Goal: Task Accomplishment & Management: Use online tool/utility

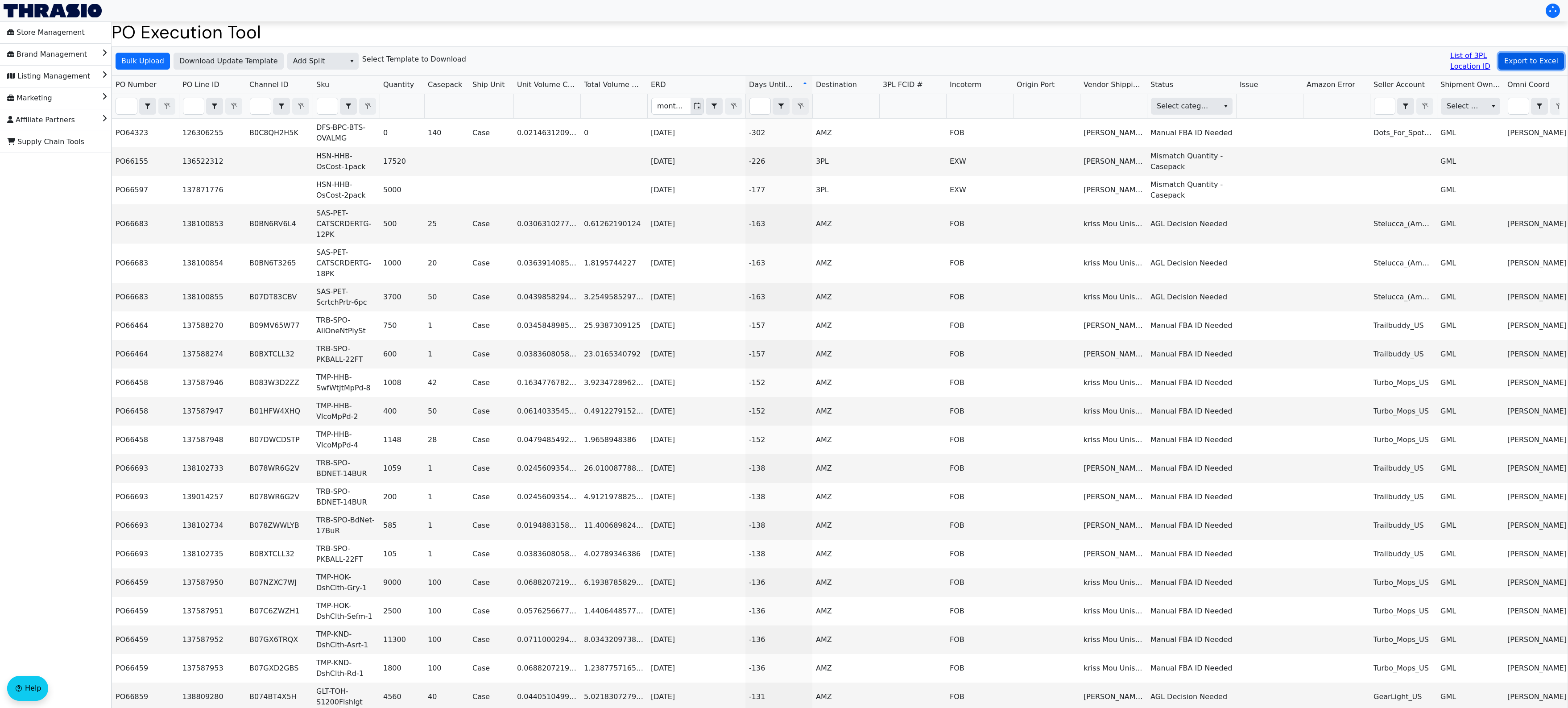
click at [1549, 59] on span "Export to Excel" at bounding box center [1531, 61] width 54 height 10
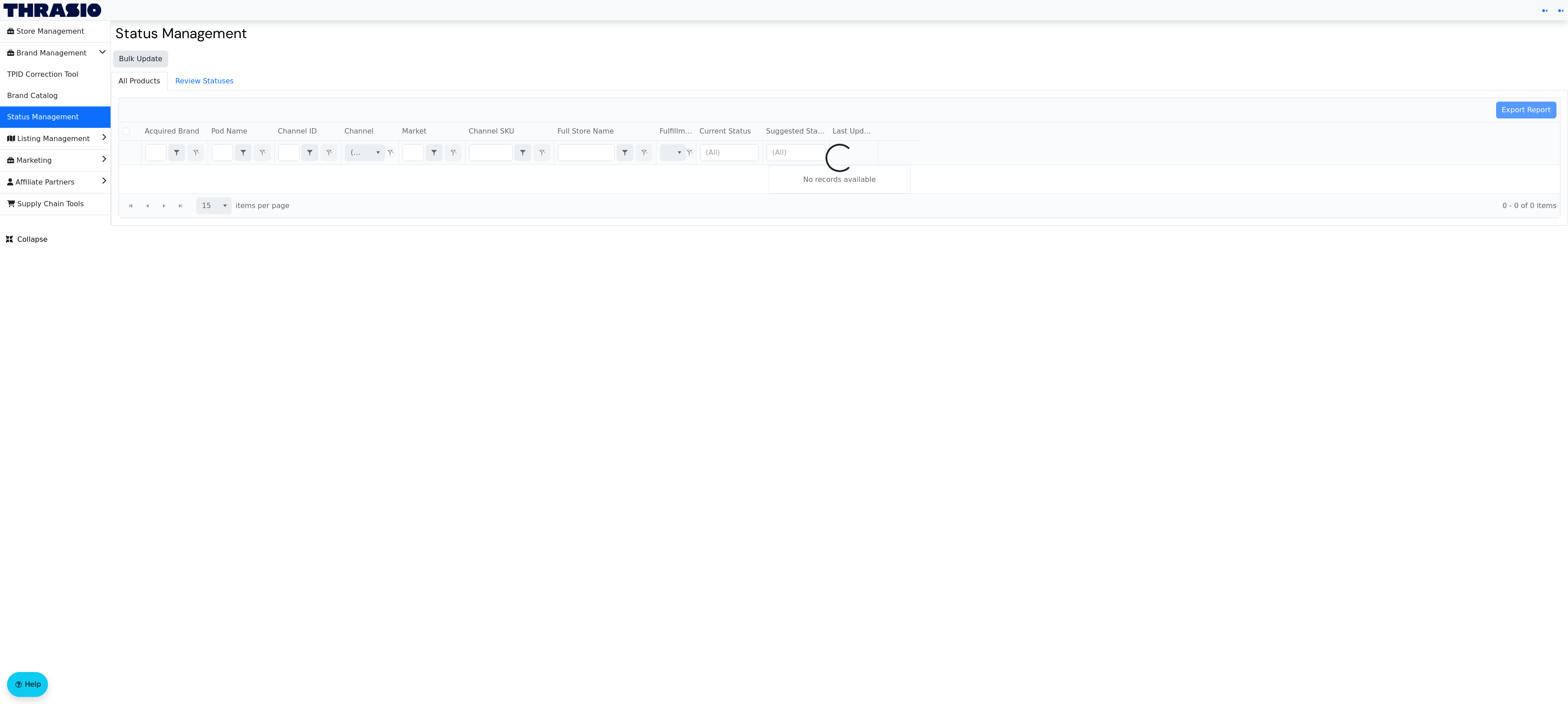
checkbox input "false"
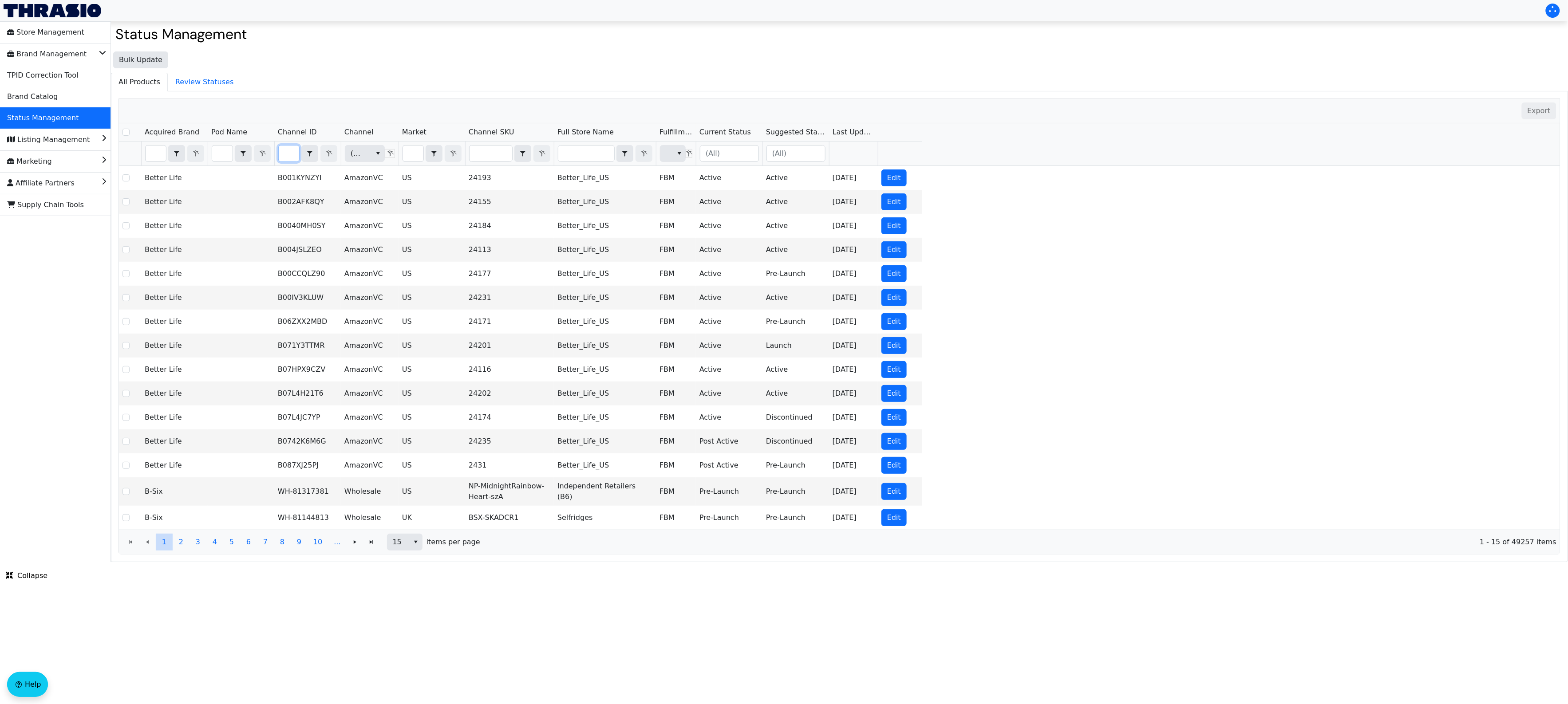
click at [289, 152] on input "Filter" at bounding box center [289, 153] width 21 height 16
type input "B0DHX8RS5G"
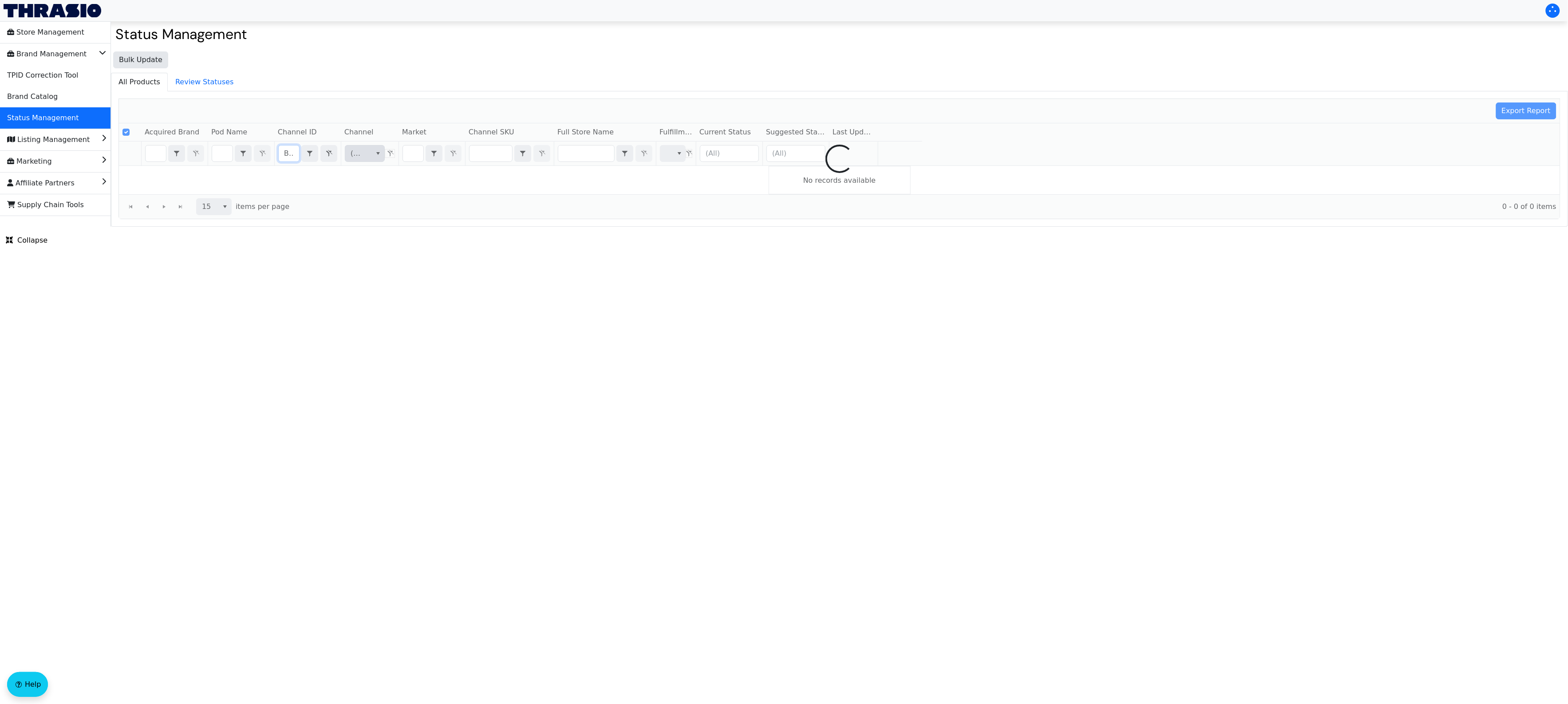
scroll to position [0, 37]
checkbox input "false"
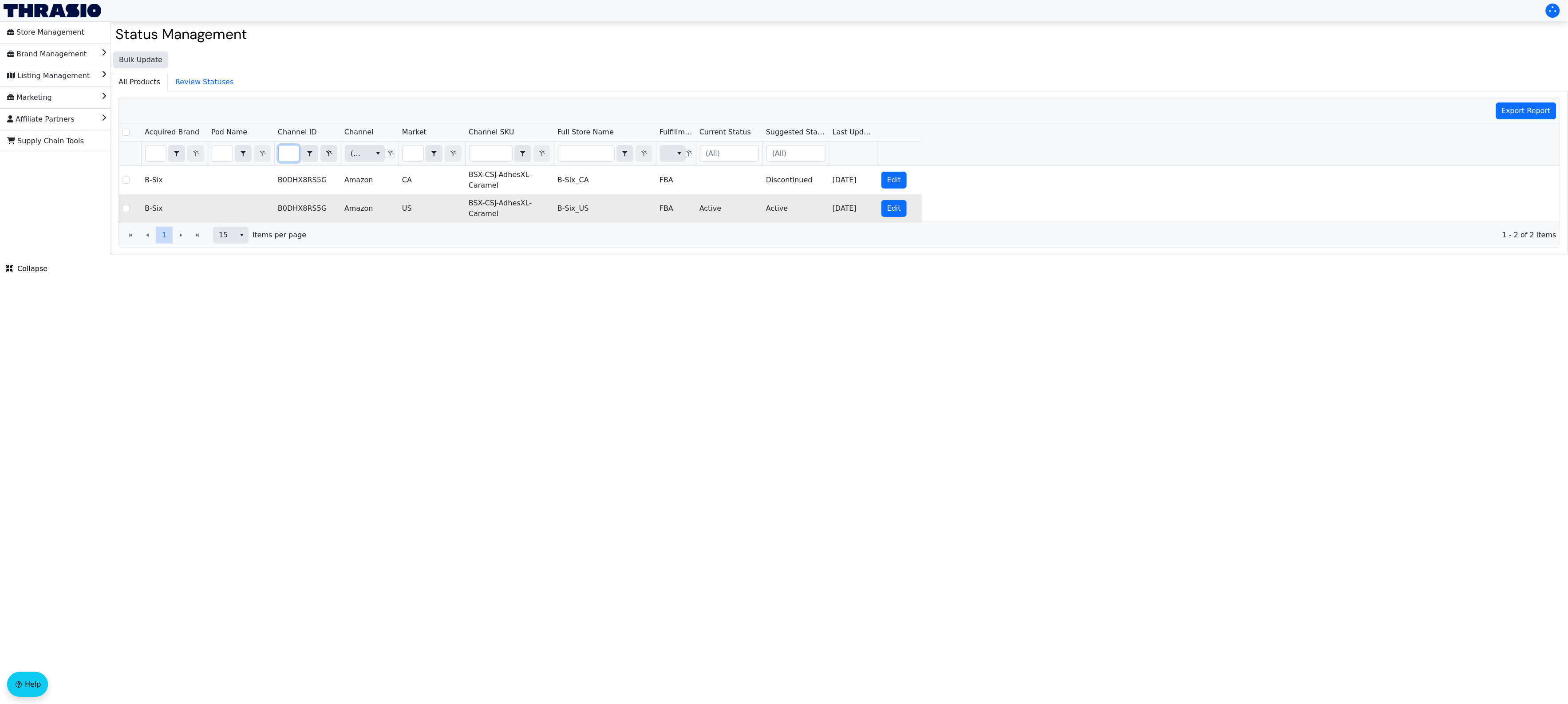
click at [500, 206] on td "BSX-CSJ-AdhesXL-Caramel" at bounding box center [509, 208] width 89 height 29
copy td "BSX-CSJ-AdhesXL-Caramel"
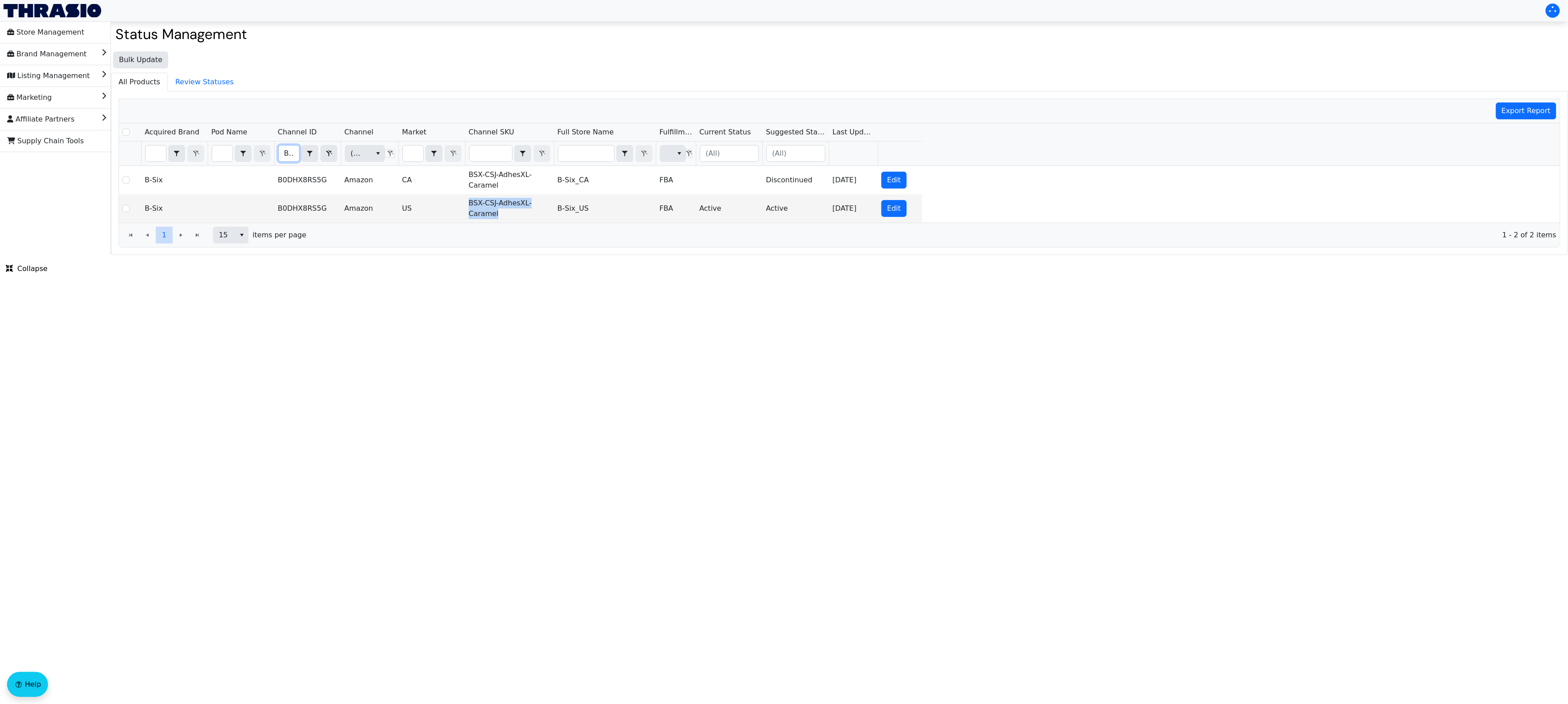
click at [287, 156] on input "B0DHX8RS5G" at bounding box center [289, 153] width 21 height 16
type input "B0DHX98MJB"
checkbox input "true"
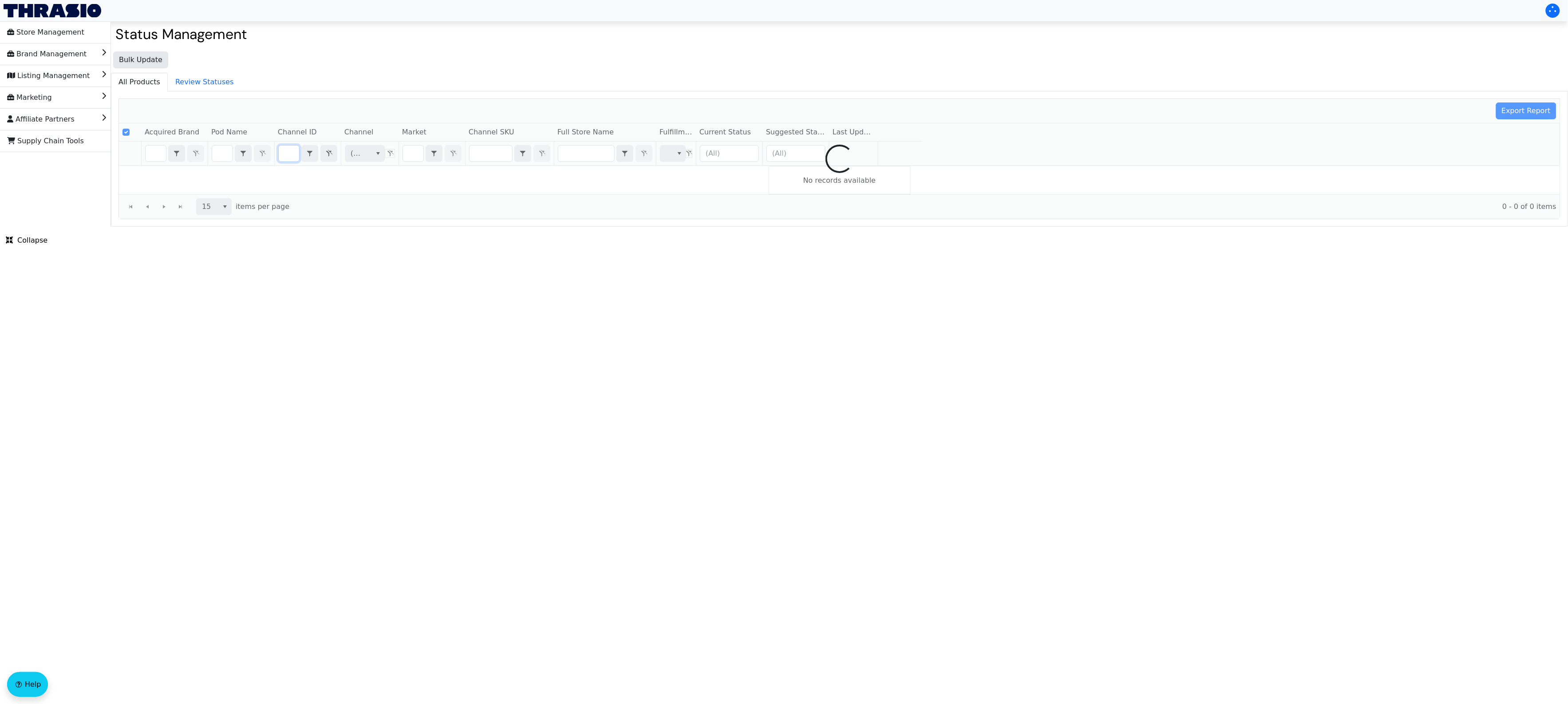
type input "B0DHX98MJB"
drag, startPoint x: 511, startPoint y: 365, endPoint x: 488, endPoint y: 354, distance: 25.5
click at [511, 227] on html "Store Management Brand Management Listing Management Marketing Affiliate Partne…" at bounding box center [784, 113] width 1568 height 227
drag, startPoint x: 488, startPoint y: 354, endPoint x: 479, endPoint y: 349, distance: 10.3
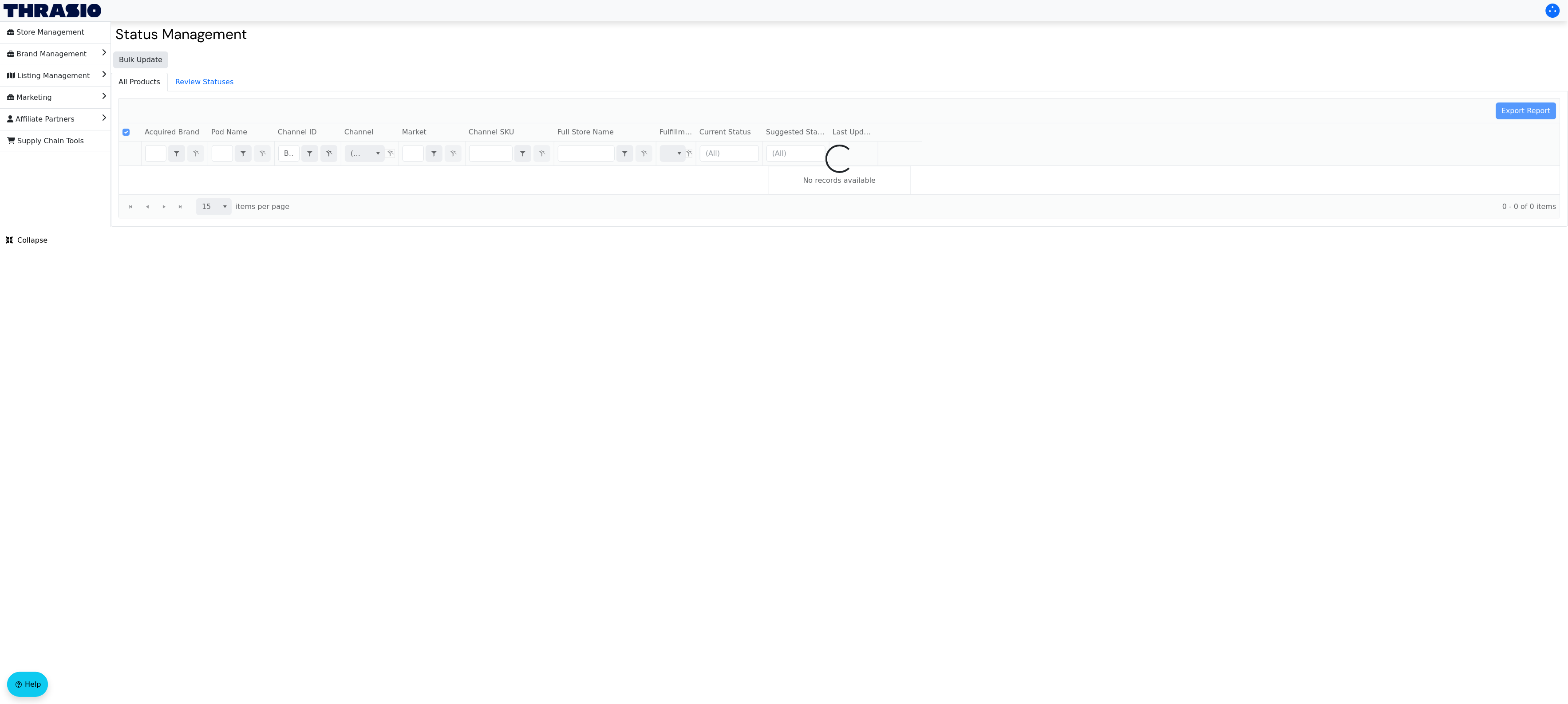
click at [487, 227] on html "Store Management Brand Management Listing Management Marketing Affiliate Partne…" at bounding box center [784, 113] width 1568 height 227
checkbox input "false"
click at [479, 227] on html "Store Management Brand Management Listing Management Marketing Affiliate Partne…" at bounding box center [784, 113] width 1568 height 227
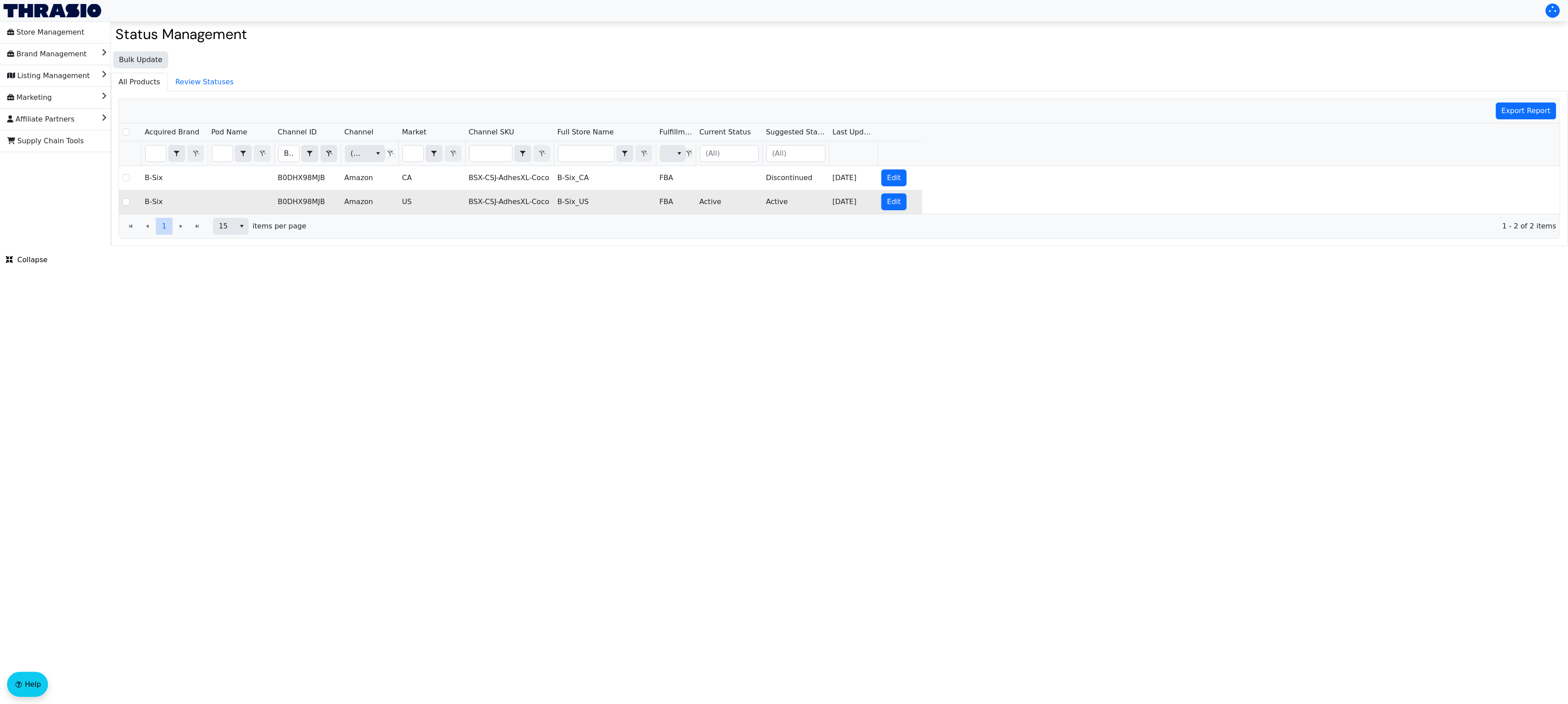
click at [511, 203] on td "BSX-CSJ-AdhesXL-Coco" at bounding box center [509, 201] width 89 height 24
copy td "BSX-CSJ-AdhesXL-Coco"
click at [290, 153] on input "B0DHX98MJB" at bounding box center [289, 153] width 21 height 16
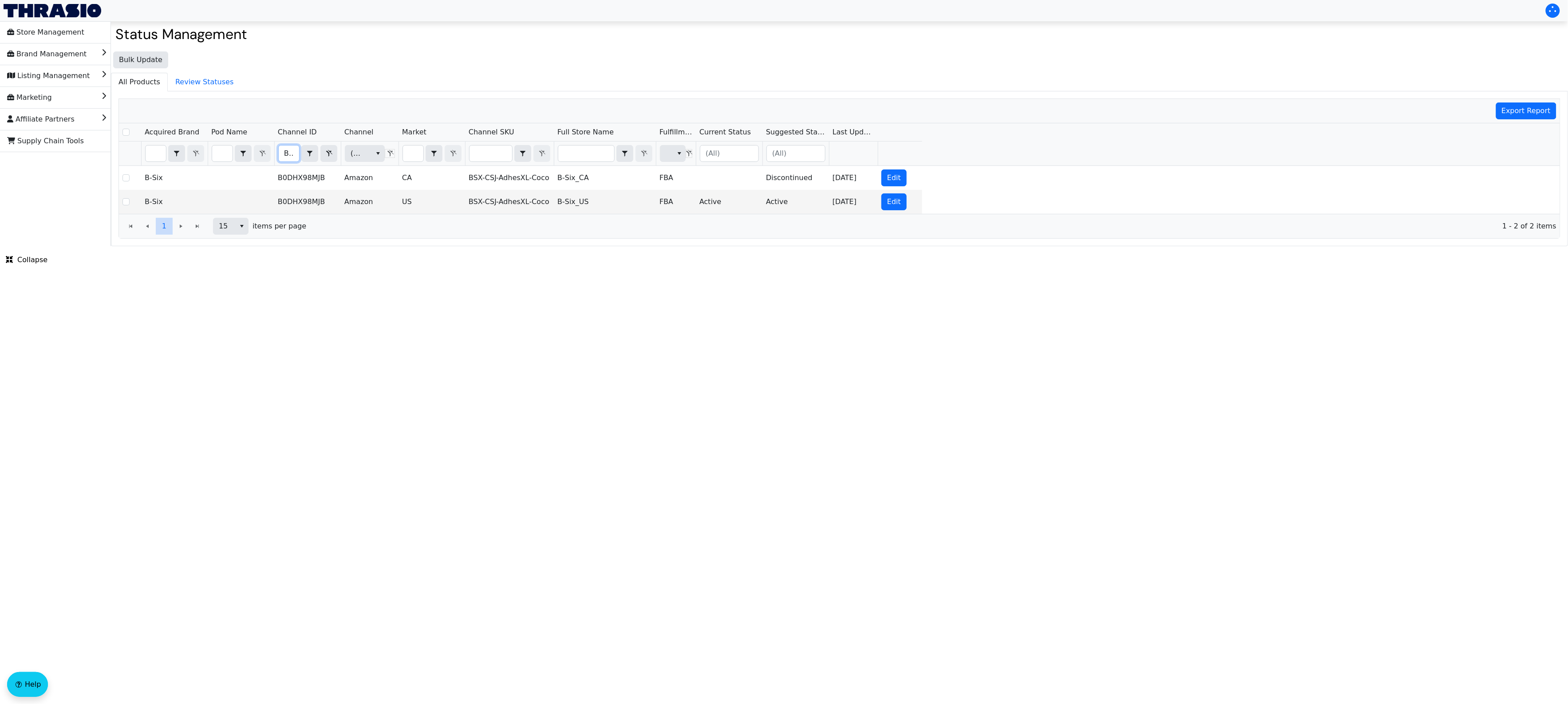
click at [290, 153] on input "B0DHX98MJB" at bounding box center [289, 153] width 21 height 16
type input "B0DHX8RS5G"
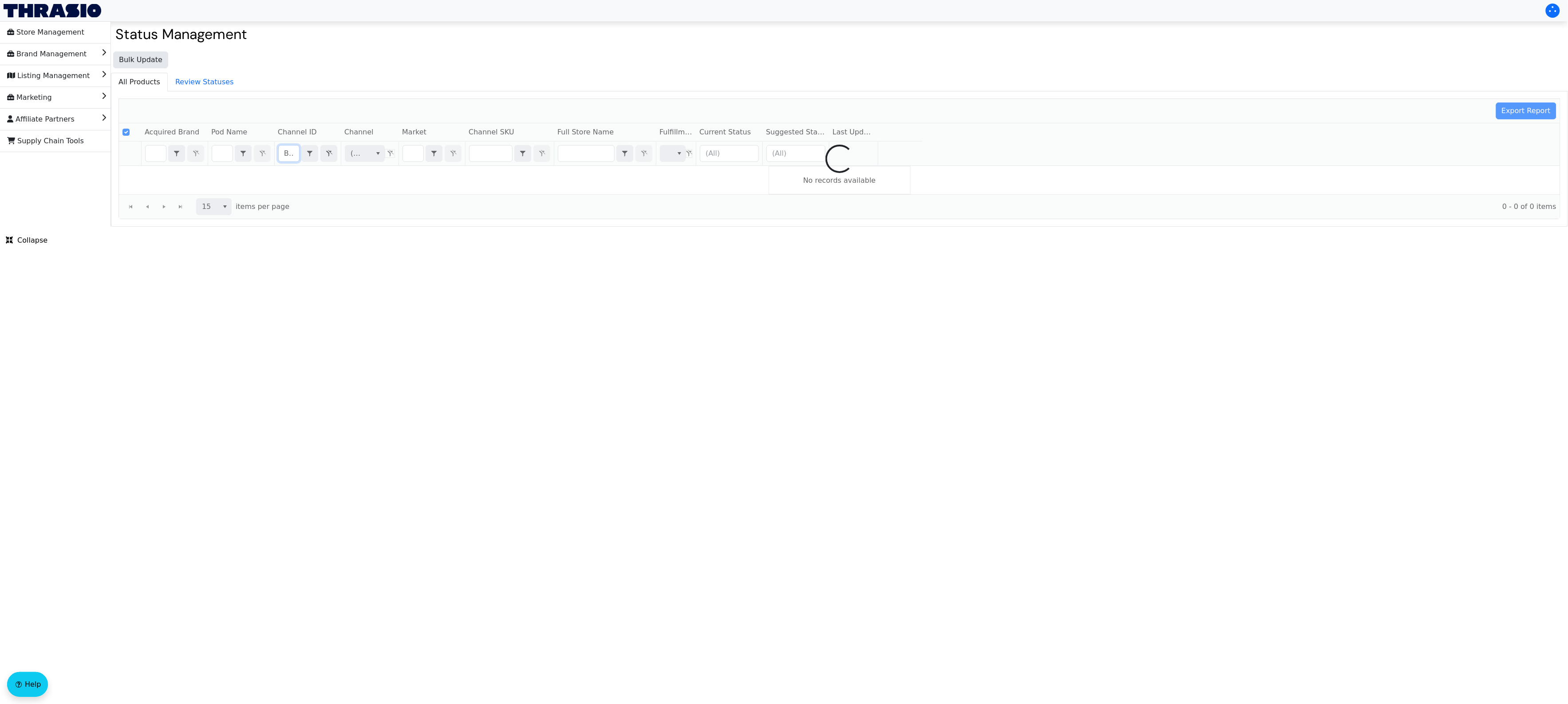
checkbox input "true"
type input "B0DHX8RS5G"
click at [486, 227] on html "Store Management Brand Management Listing Management Marketing Affiliate Partne…" at bounding box center [784, 113] width 1568 height 227
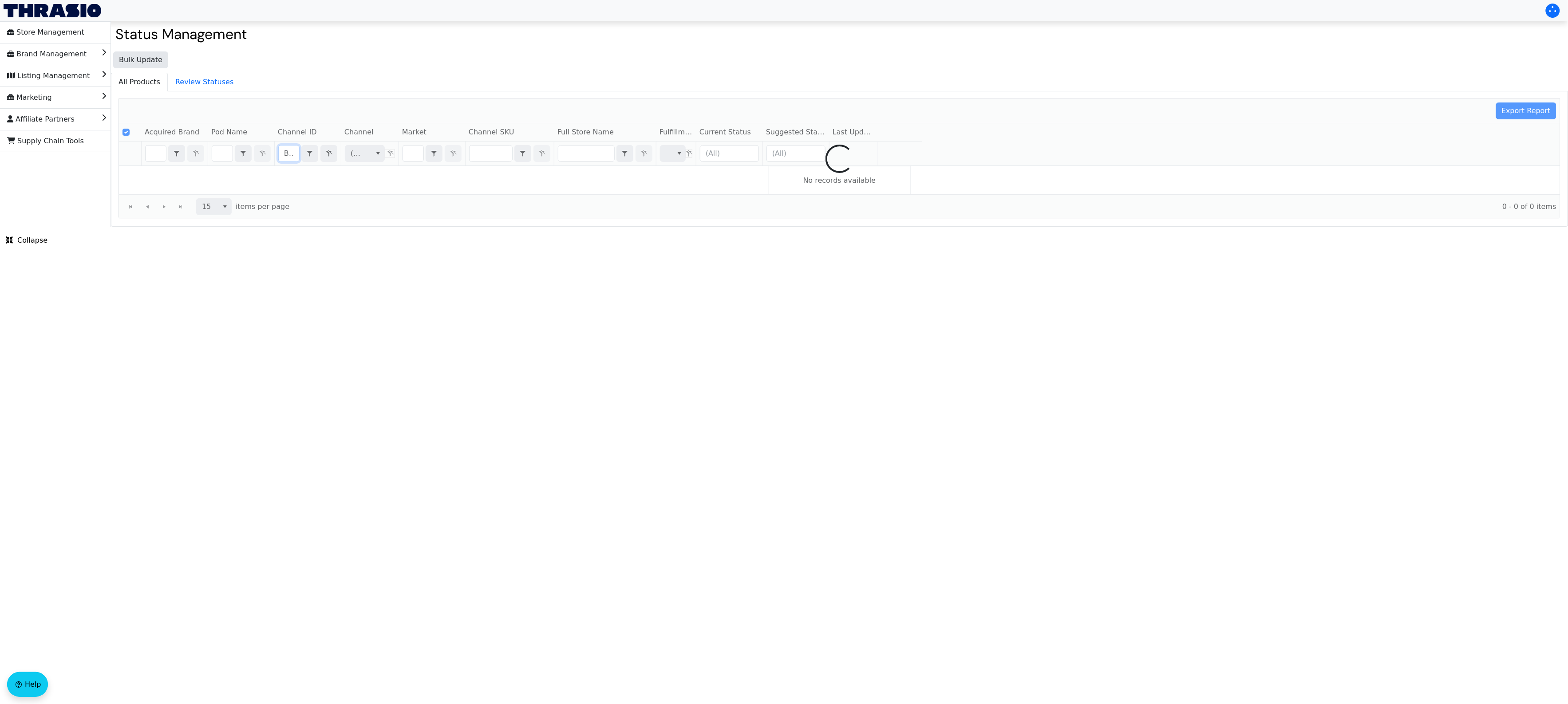
click at [469, 227] on html "Store Management Brand Management Listing Management Marketing Affiliate Partne…" at bounding box center [784, 113] width 1568 height 227
click at [461, 227] on html "Store Management Brand Management Listing Management Marketing Affiliate Partne…" at bounding box center [784, 113] width 1568 height 227
checkbox input "false"
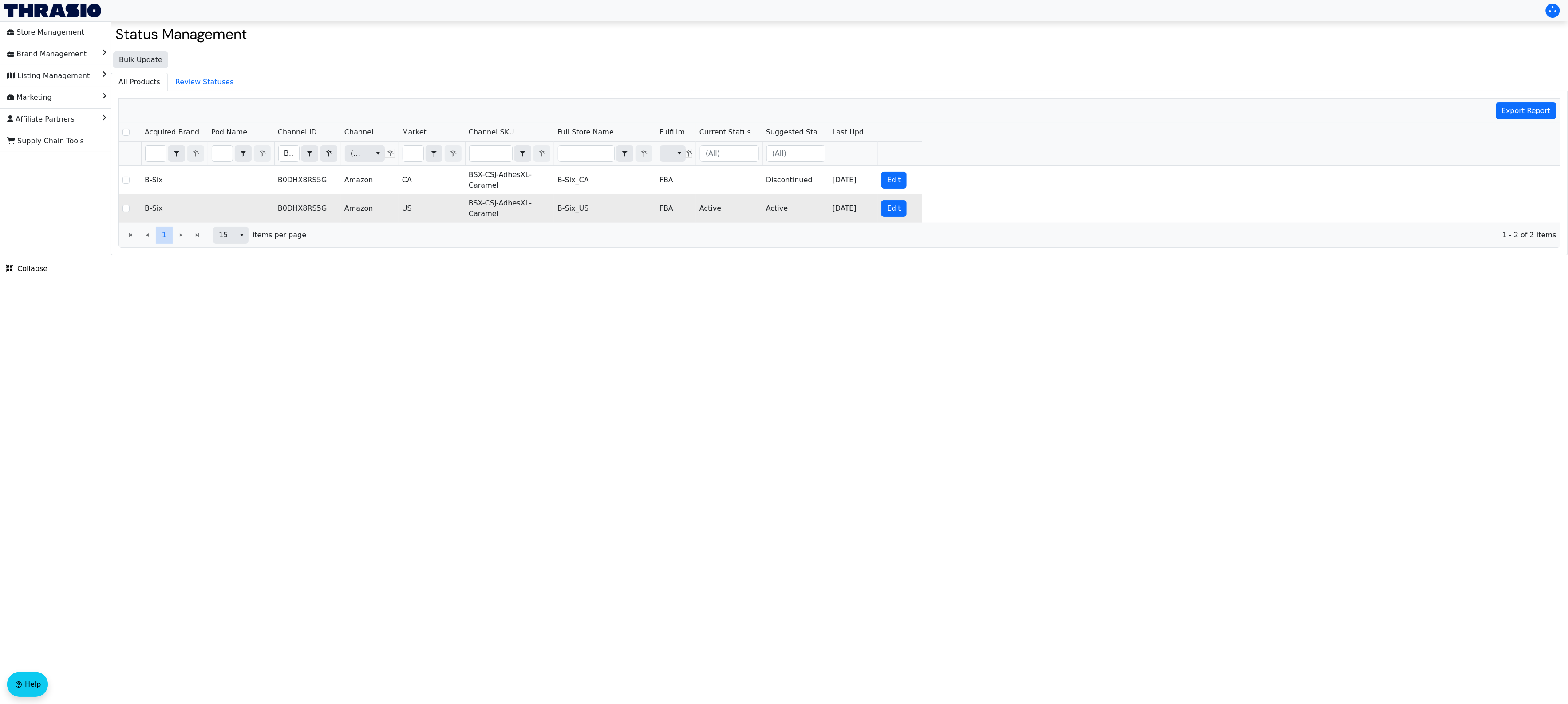
click at [513, 209] on td "BSX-CSJ-AdhesXL-Caramel" at bounding box center [509, 208] width 89 height 29
click at [511, 200] on td "BSX-CSJ-AdhesXL-Caramel" at bounding box center [509, 208] width 89 height 29
copy td "BSX-CSJ-AdhesXL-Caramel"
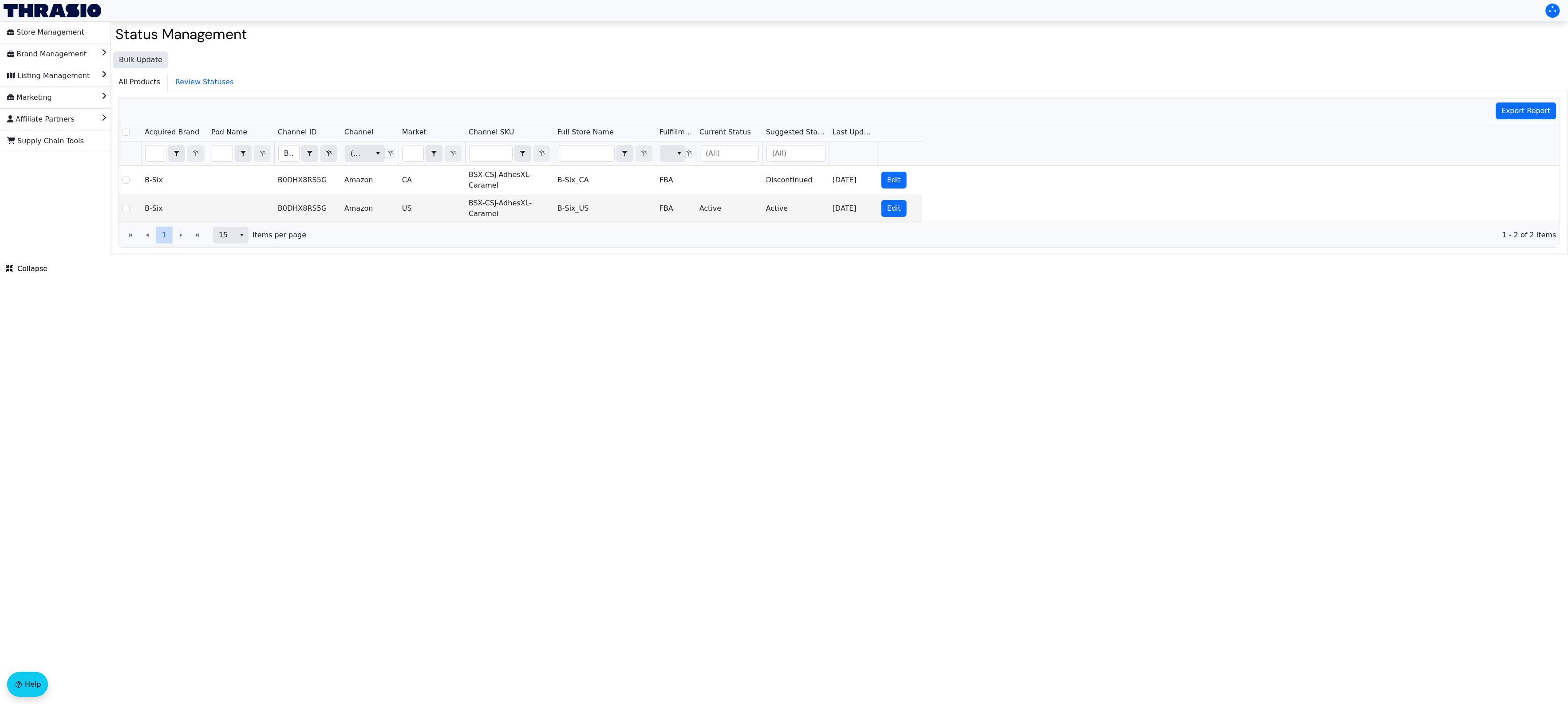
drag, startPoint x: 447, startPoint y: 422, endPoint x: 379, endPoint y: 116, distance: 313.5
click at [447, 255] on html "Store Management Brand Management Listing Management Marketing Affiliate Partne…" at bounding box center [784, 127] width 1568 height 255
click at [281, 158] on input "B0DHX8RS5G" at bounding box center [289, 153] width 21 height 16
type input "B0DHX98MJB"
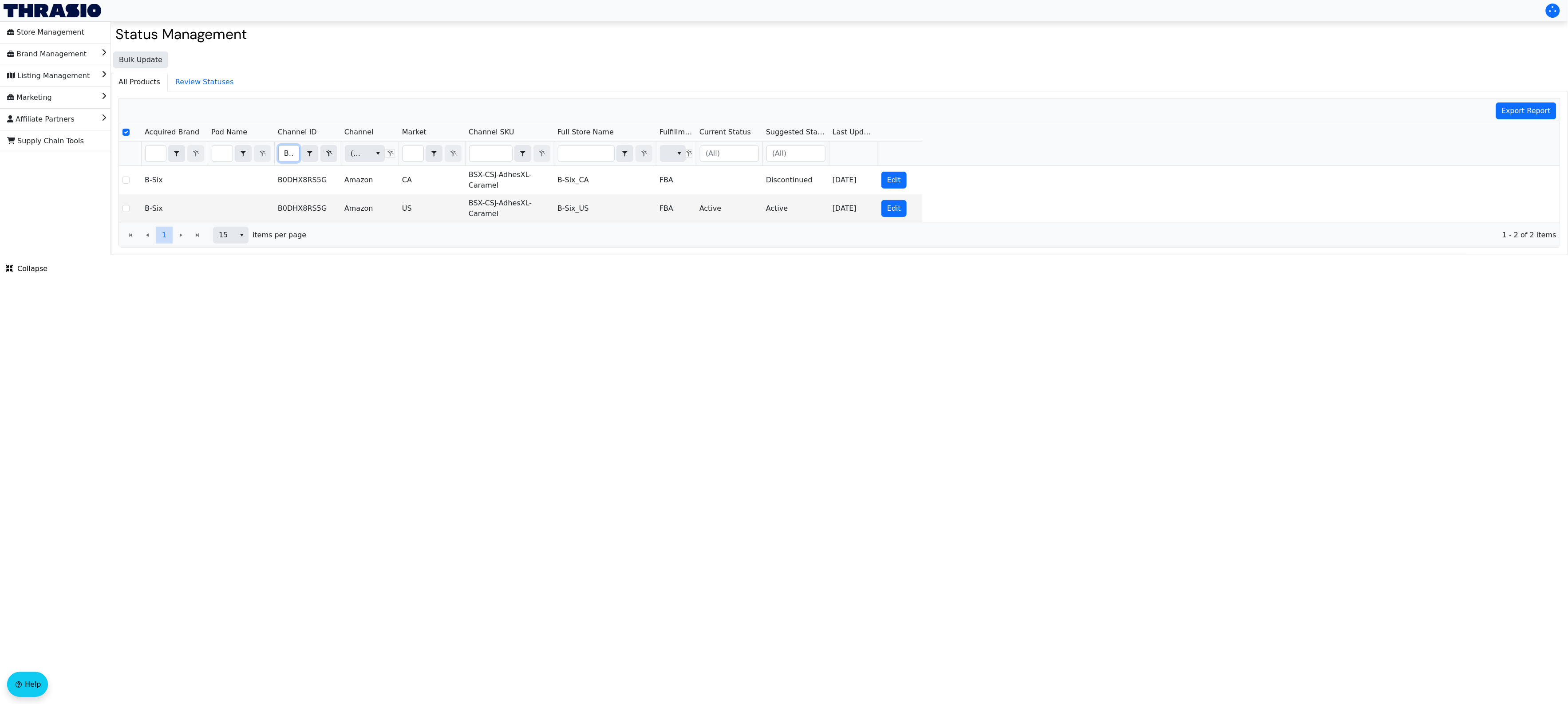
checkbox input "true"
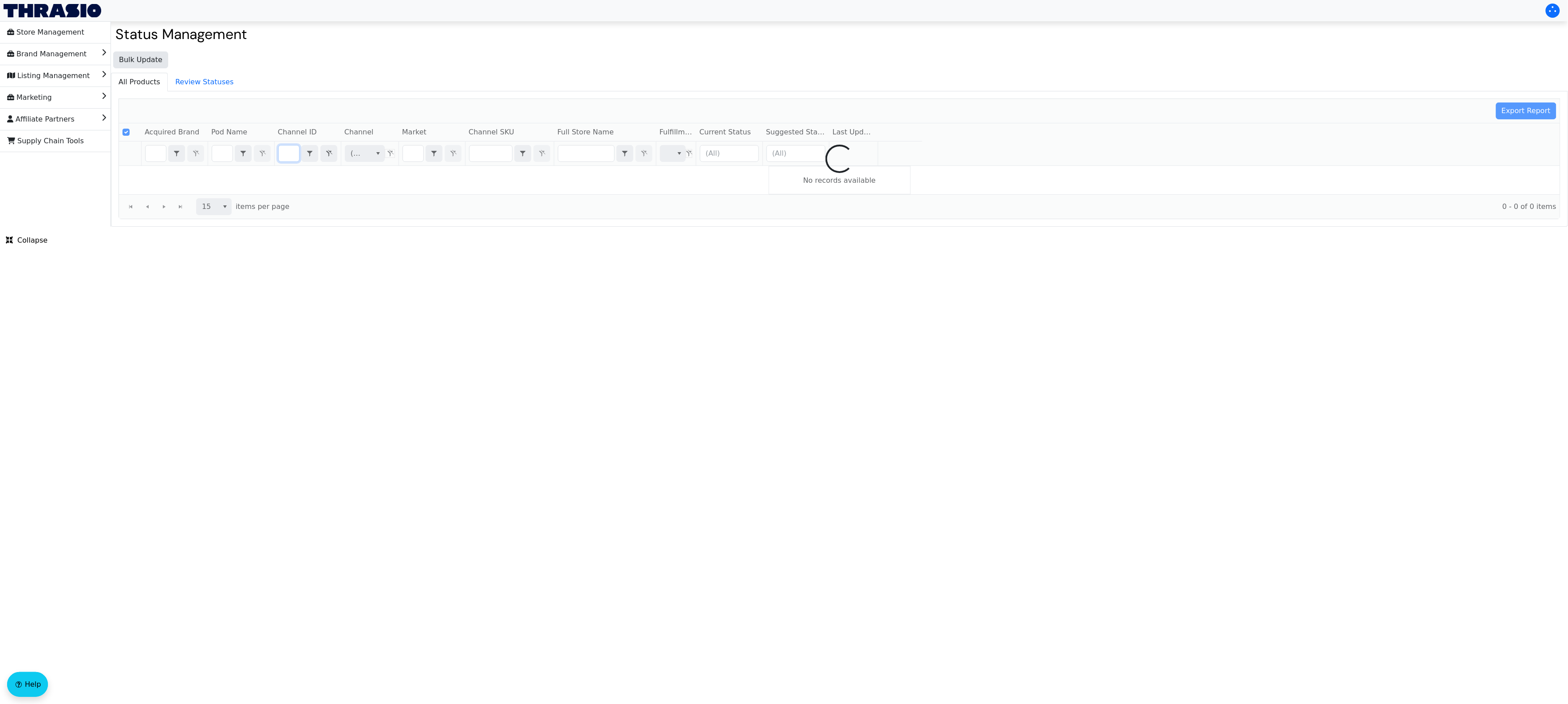
type input "B0DHX98MJB"
click at [388, 227] on html "Store Management Brand Management Listing Management Marketing Affiliate Partne…" at bounding box center [784, 113] width 1568 height 227
click at [376, 227] on html "Store Management Brand Management Listing Management Marketing Affiliate Partne…" at bounding box center [784, 113] width 1568 height 227
checkbox input "false"
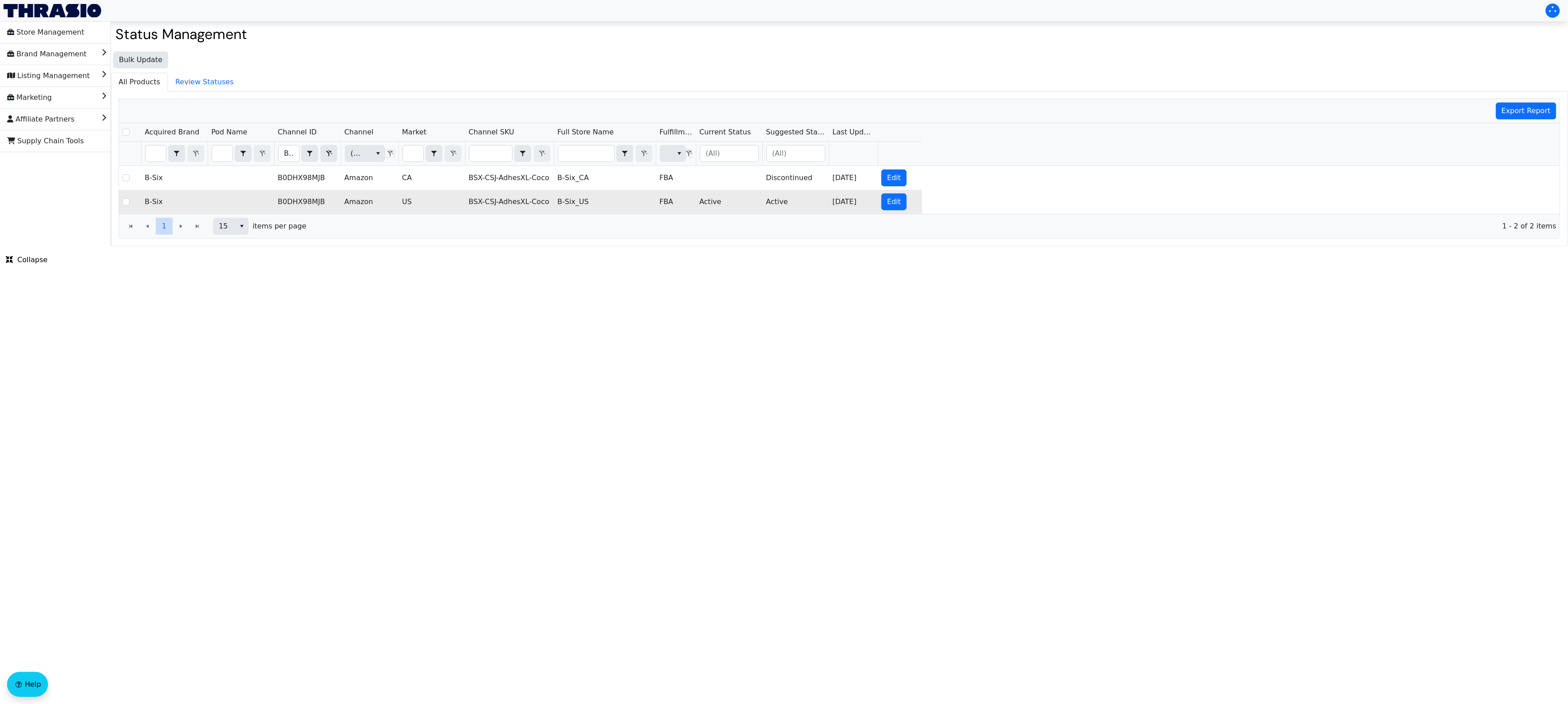
click at [531, 206] on td "BSX-CSJ-AdhesXL-Coco" at bounding box center [509, 201] width 89 height 24
copy td "BSX-CSJ-AdhesXL-Coco"
